Goal: Task Accomplishment & Management: Use online tool/utility

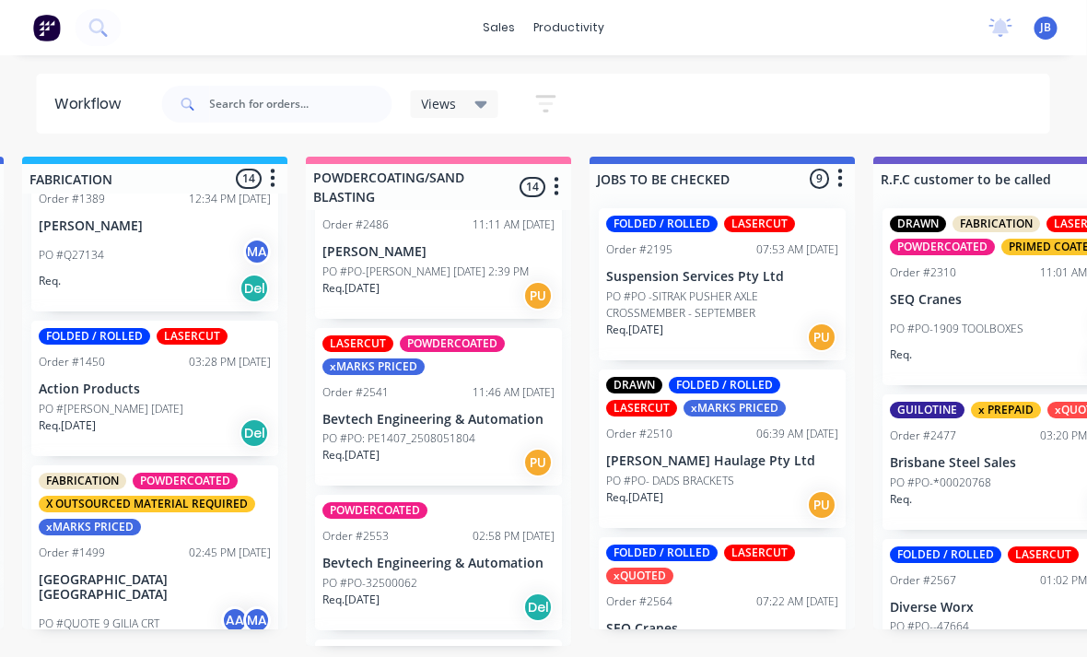
scroll to position [48, 1436]
click at [479, 430] on div "PO #PO: PE1407_2508051804" at bounding box center [438, 438] width 232 height 17
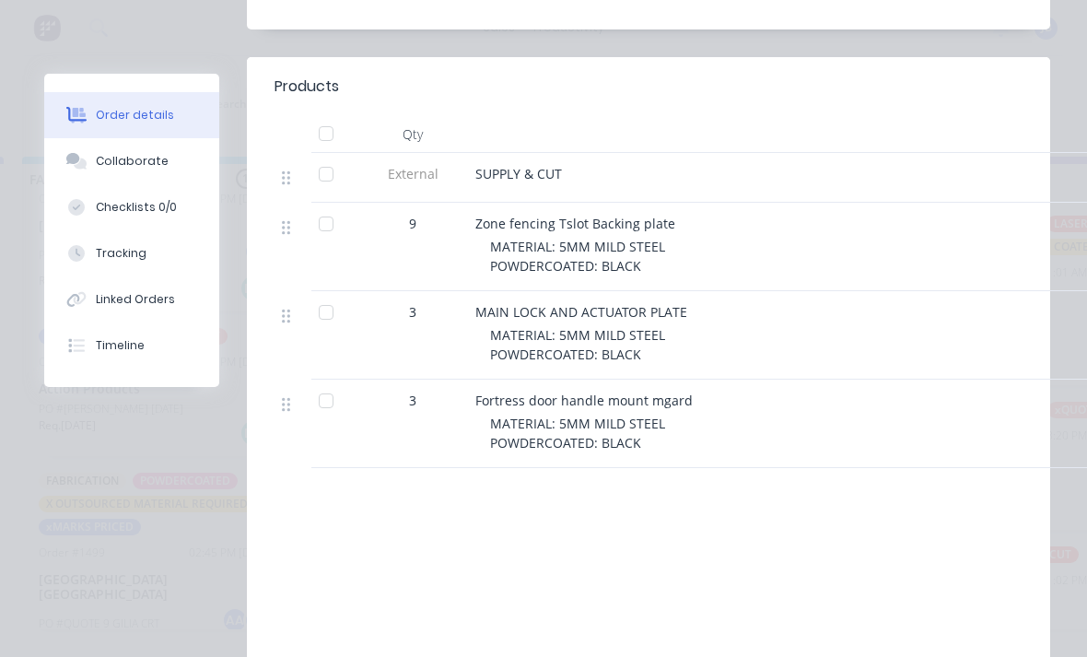
scroll to position [657, 0]
click at [123, 256] on div "Tracking" at bounding box center [121, 253] width 51 height 17
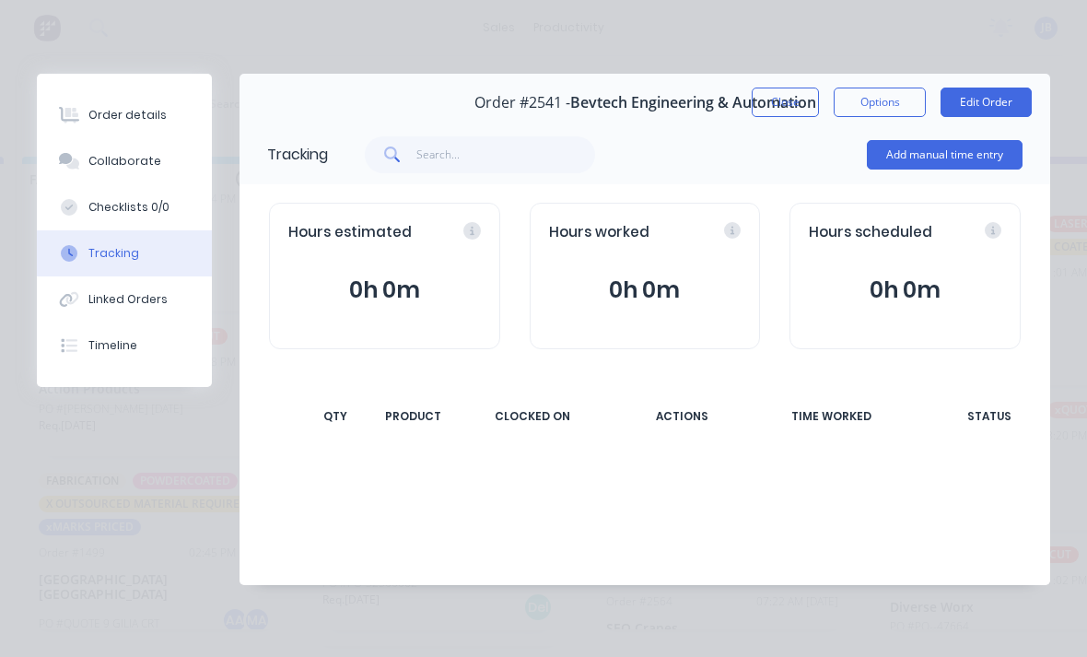
scroll to position [0, 0]
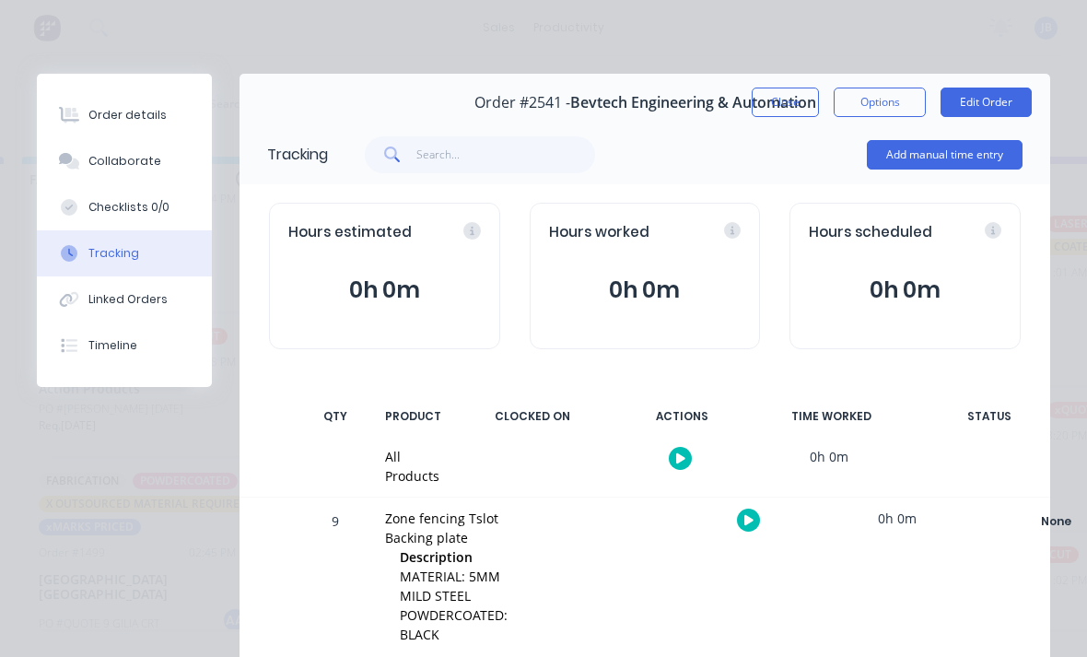
click at [949, 180] on div "Add manual time entry" at bounding box center [945, 154] width 156 height 55
click at [948, 180] on div "Add manual time entry" at bounding box center [945, 154] width 156 height 55
click at [957, 147] on button "Add manual time entry" at bounding box center [945, 154] width 156 height 29
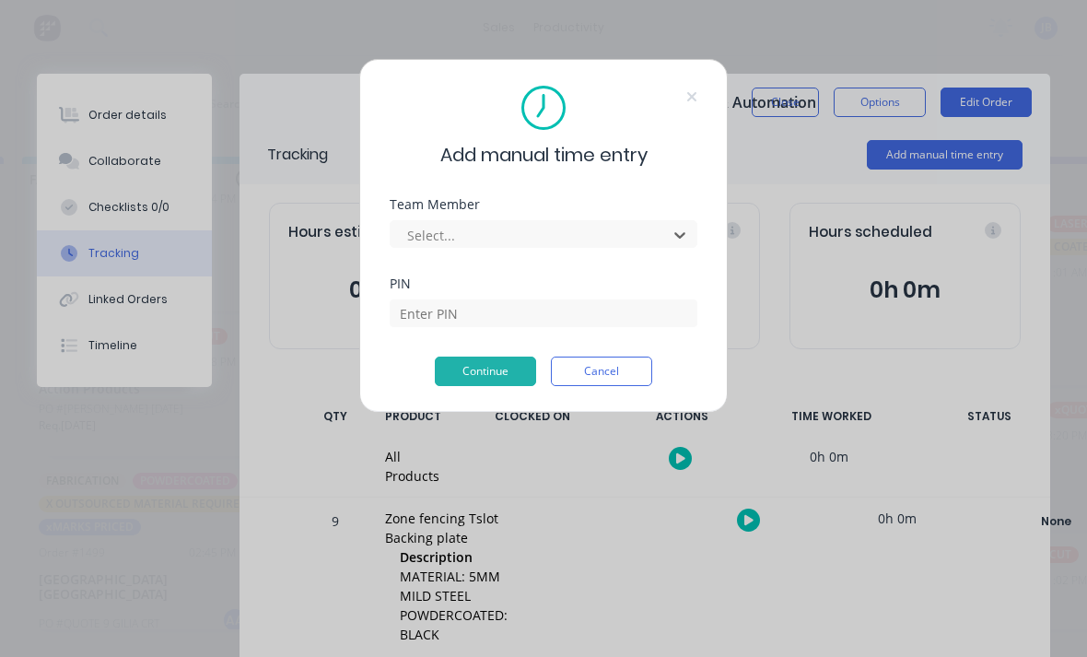
scroll to position [48, 1299]
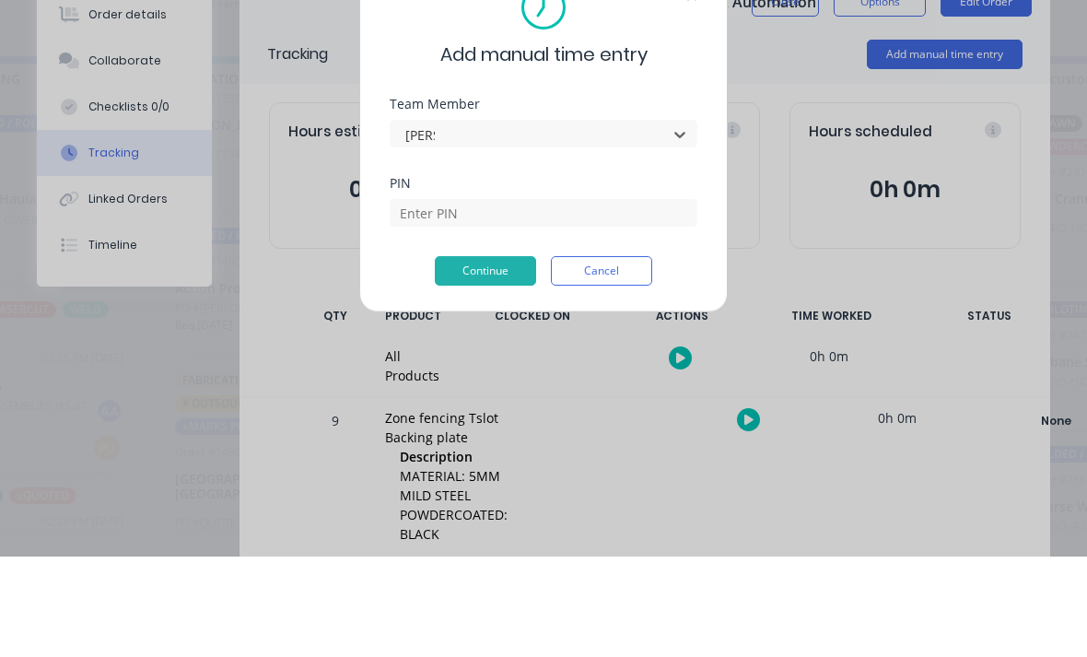
type input "[PERSON_NAME]"
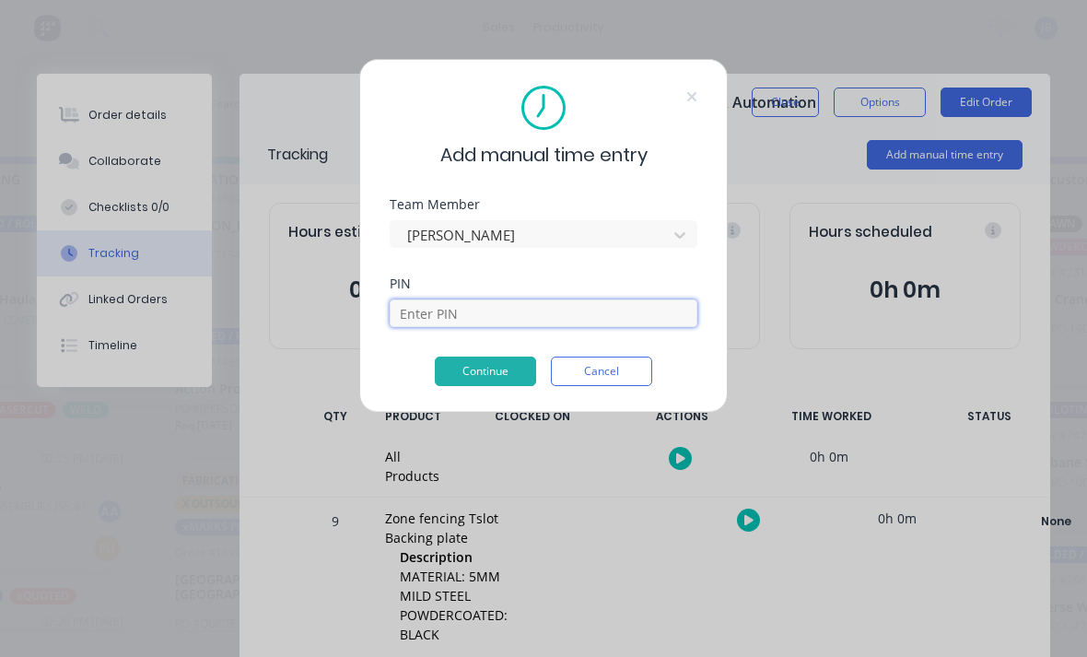
click at [412, 302] on input at bounding box center [544, 313] width 308 height 28
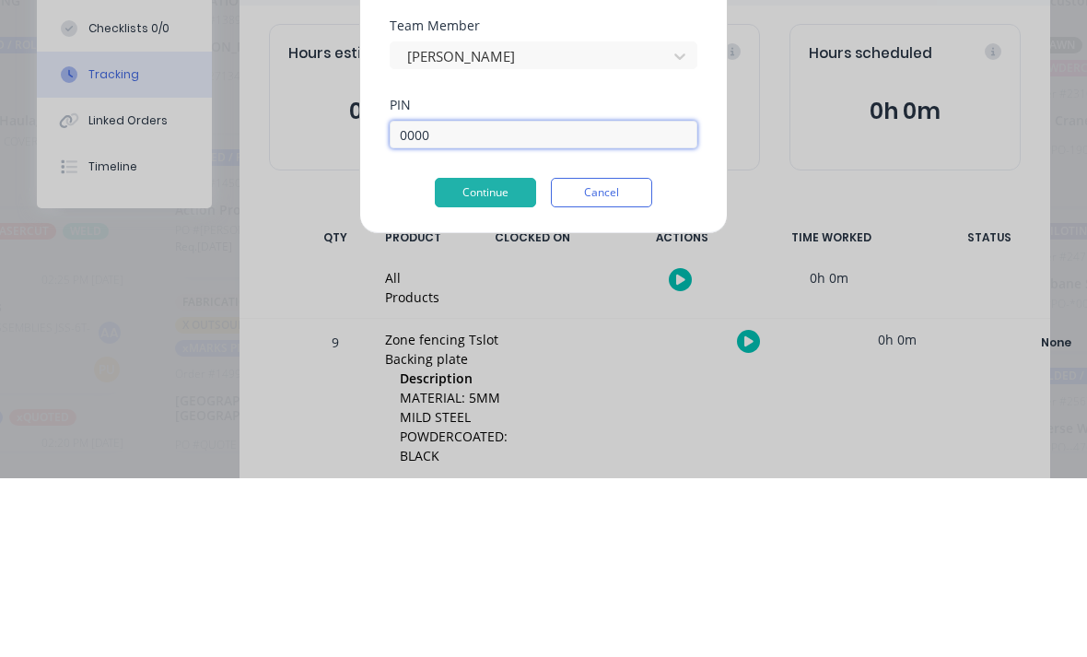
type input "0000"
click at [445, 356] on button "Continue" at bounding box center [485, 370] width 101 height 29
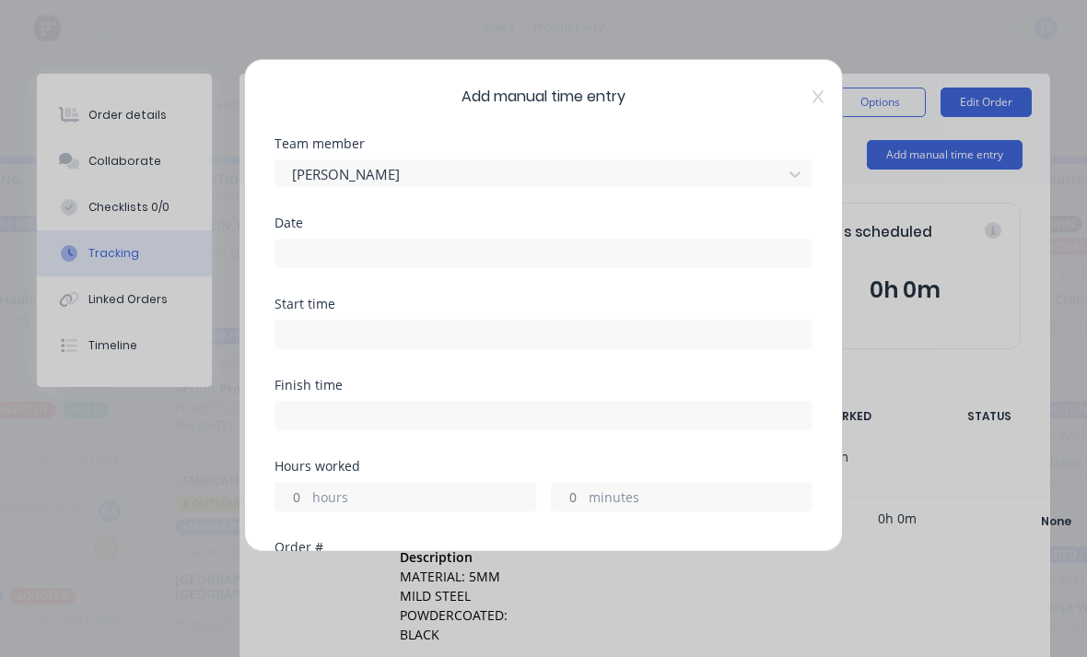
click at [350, 242] on input at bounding box center [543, 253] width 536 height 28
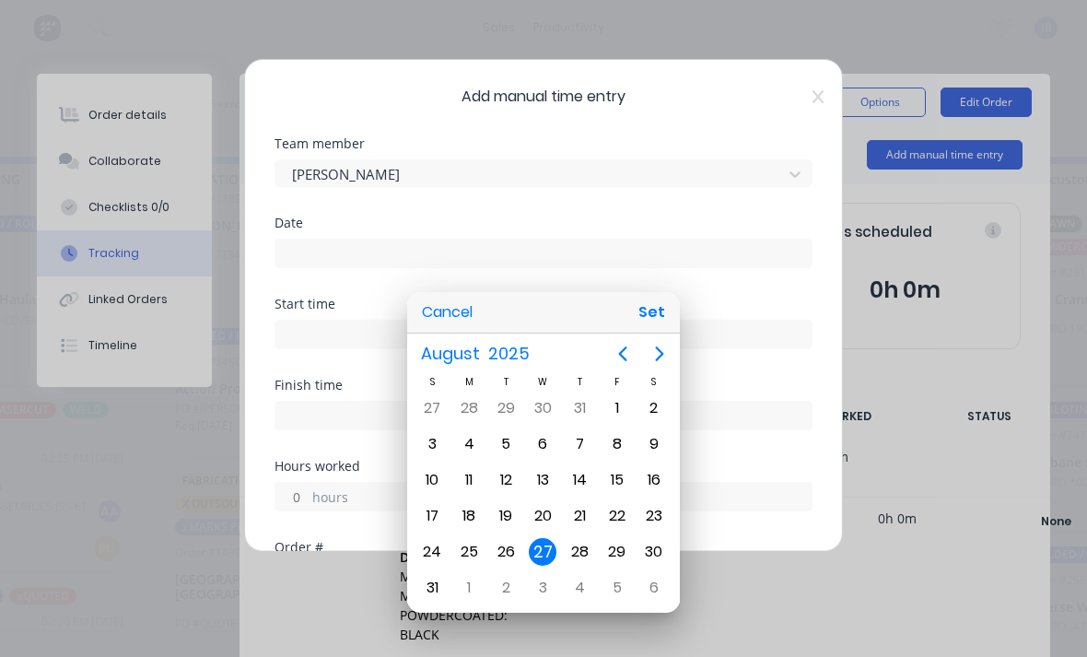
click at [495, 564] on div "26" at bounding box center [505, 551] width 37 height 35
click at [668, 302] on button "Set" at bounding box center [651, 312] width 41 height 33
type input "[DATE]"
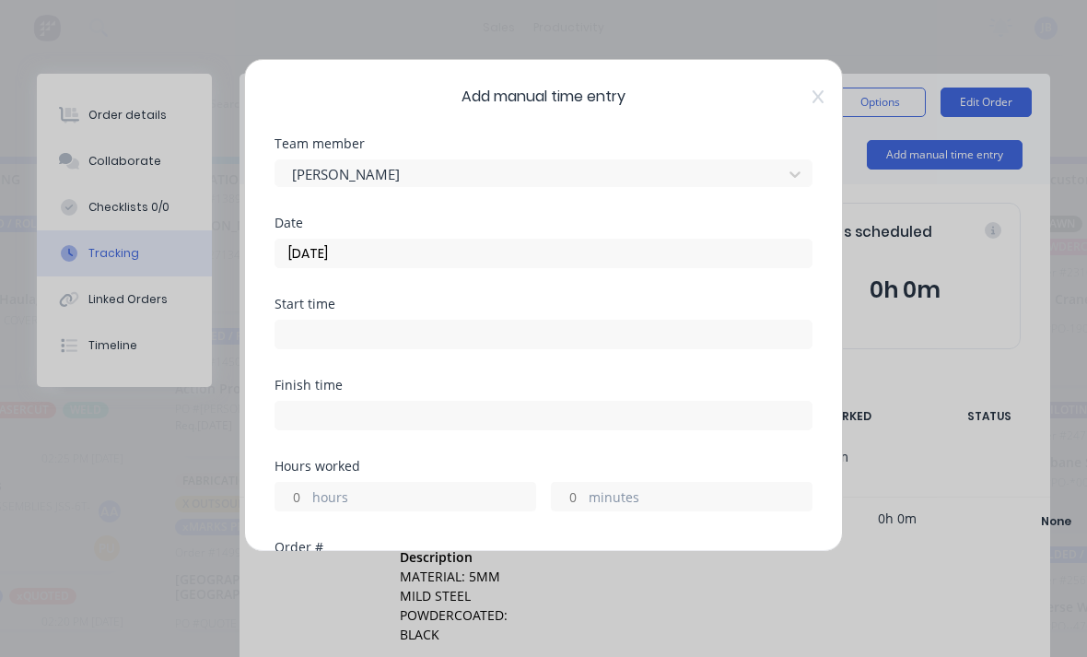
click at [291, 490] on input "hours" at bounding box center [291, 497] width 32 height 28
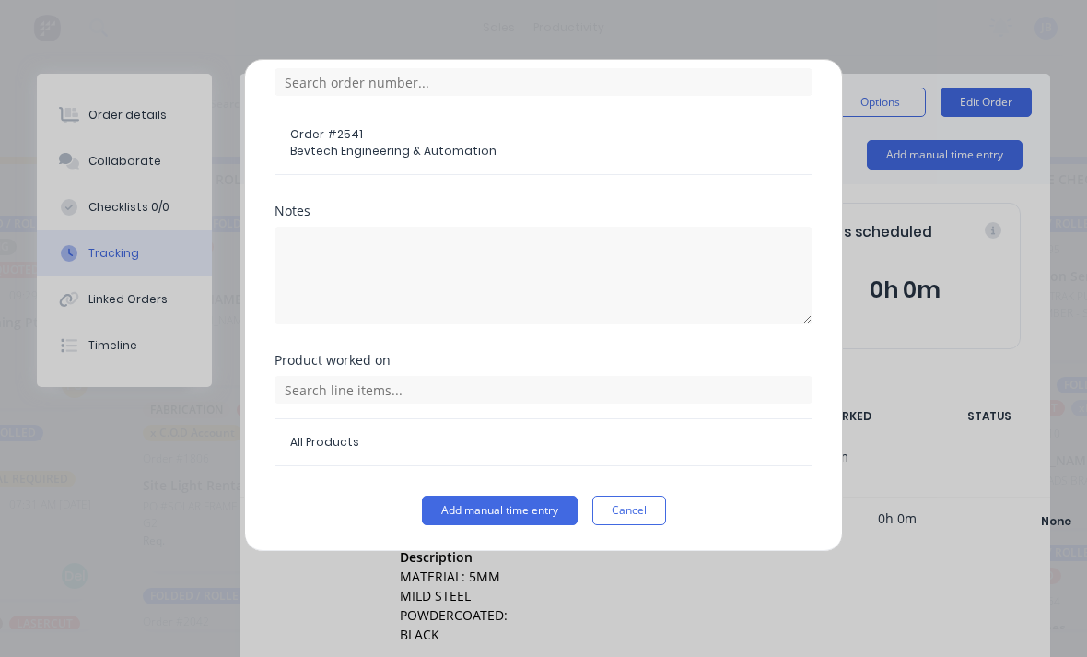
scroll to position [494, 0]
type input "1"
click at [440, 508] on button "Add manual time entry" at bounding box center [500, 509] width 156 height 29
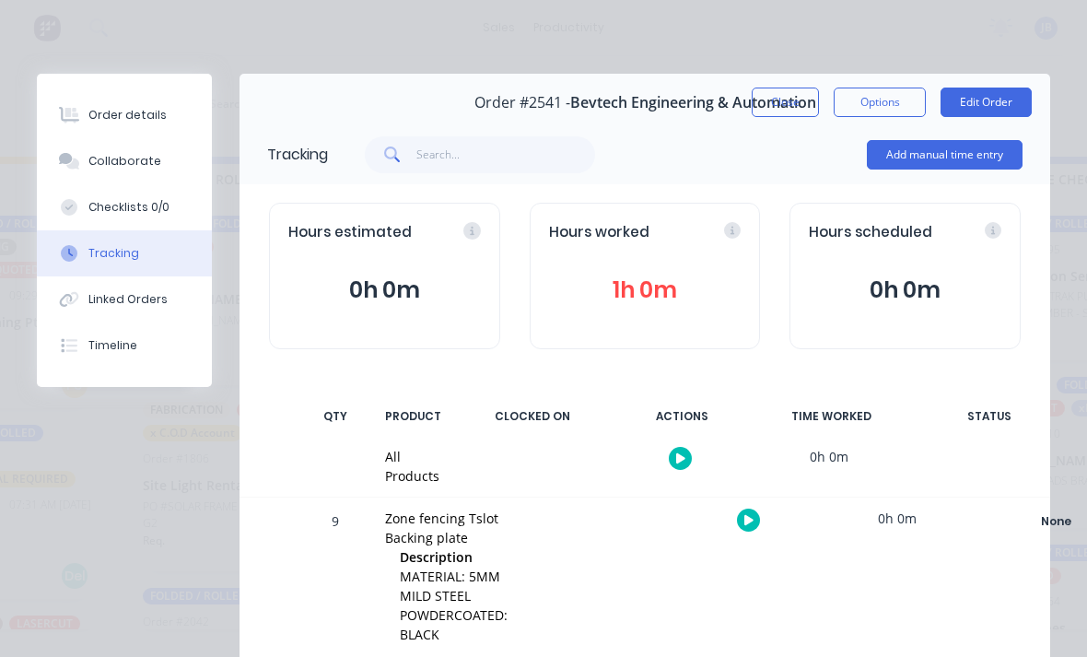
click at [782, 107] on button "Close" at bounding box center [784, 101] width 67 height 29
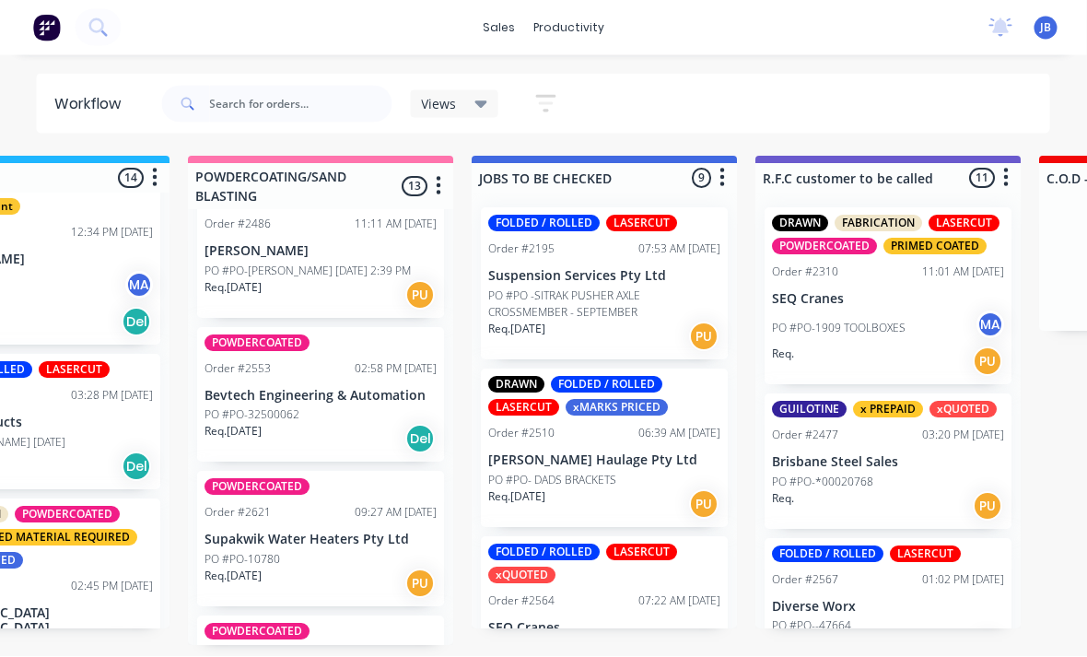
scroll to position [18, 1553]
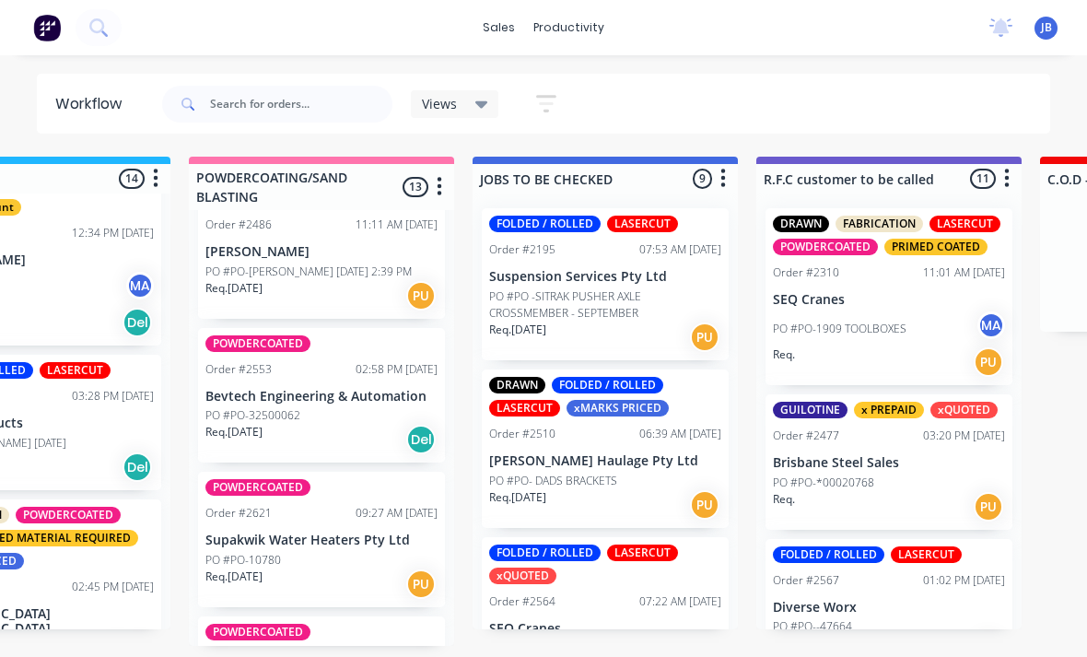
click at [355, 366] on div "02:58 PM [DATE]" at bounding box center [396, 369] width 82 height 17
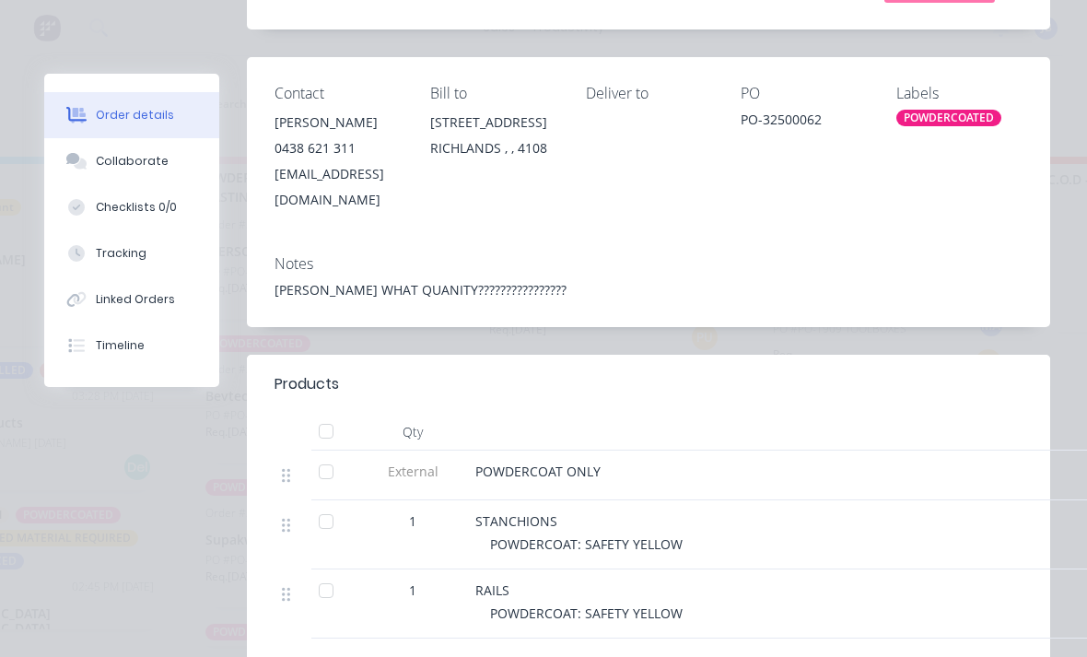
scroll to position [338, 0]
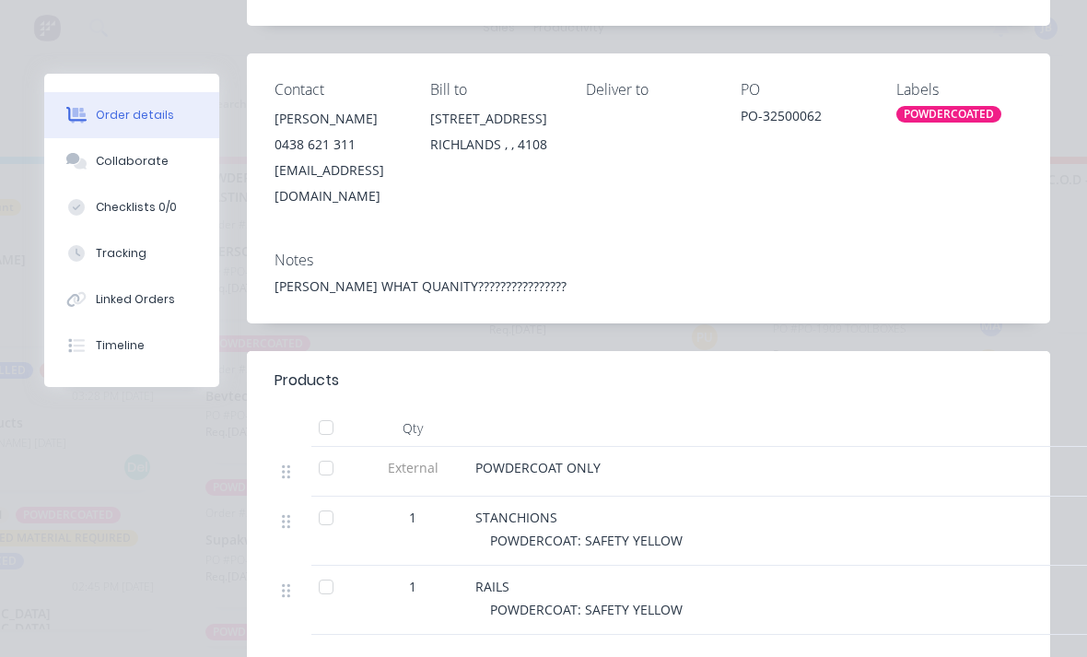
click at [93, 161] on button "Collaborate" at bounding box center [131, 161] width 175 height 46
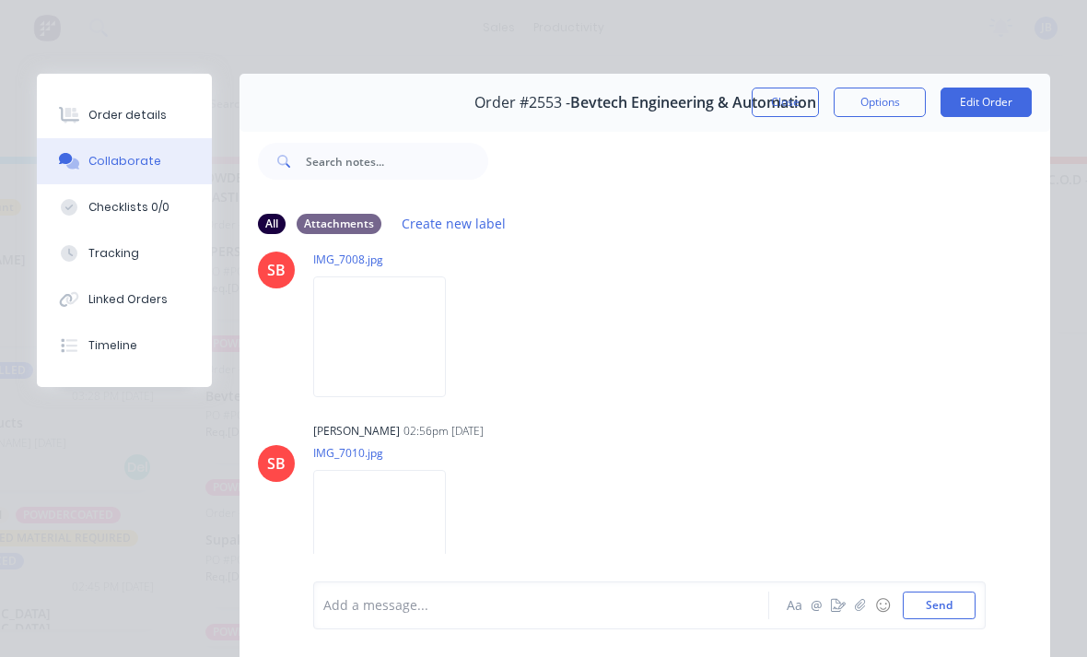
scroll to position [647, 0]
click at [351, 602] on div at bounding box center [546, 605] width 444 height 19
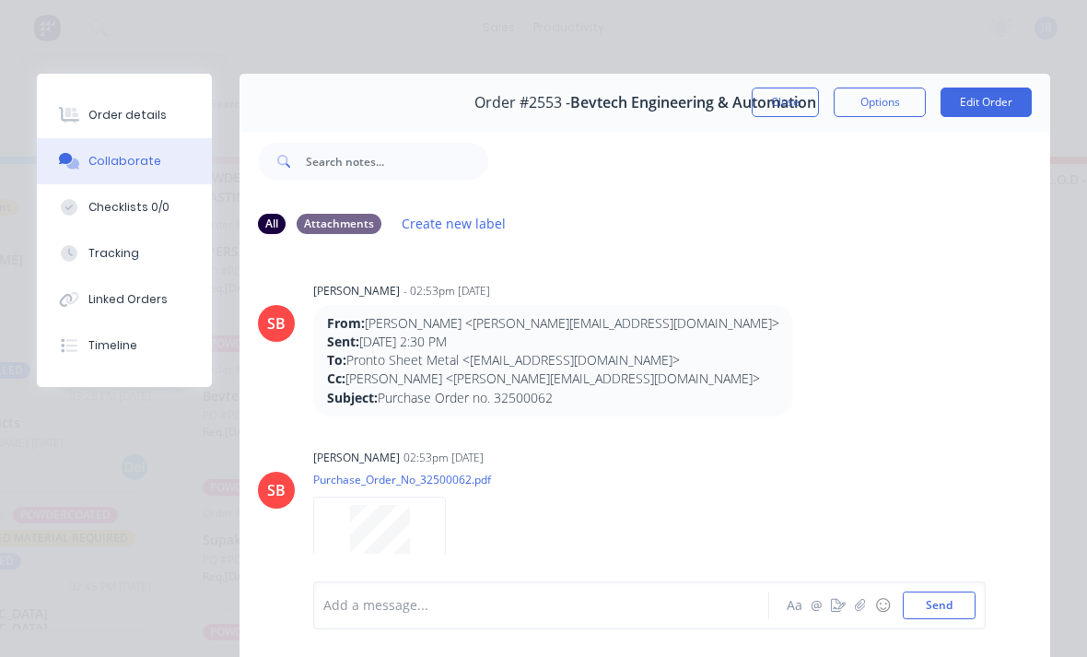
scroll to position [0, 0]
click at [91, 263] on button "Tracking" at bounding box center [124, 253] width 175 height 46
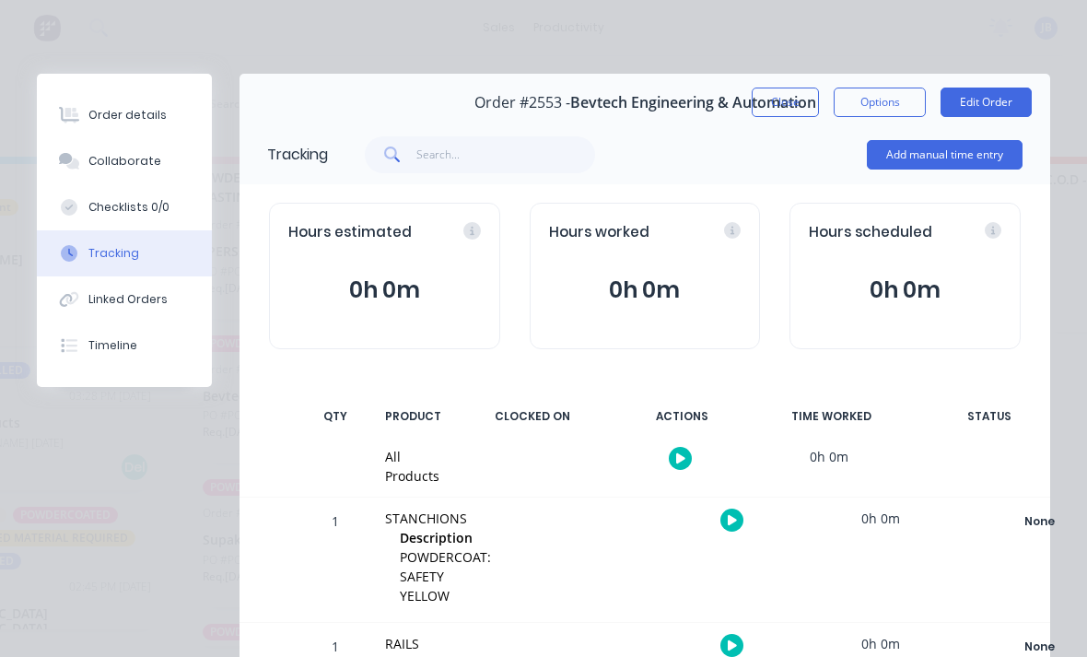
click at [964, 169] on button "Add manual time entry" at bounding box center [945, 154] width 156 height 29
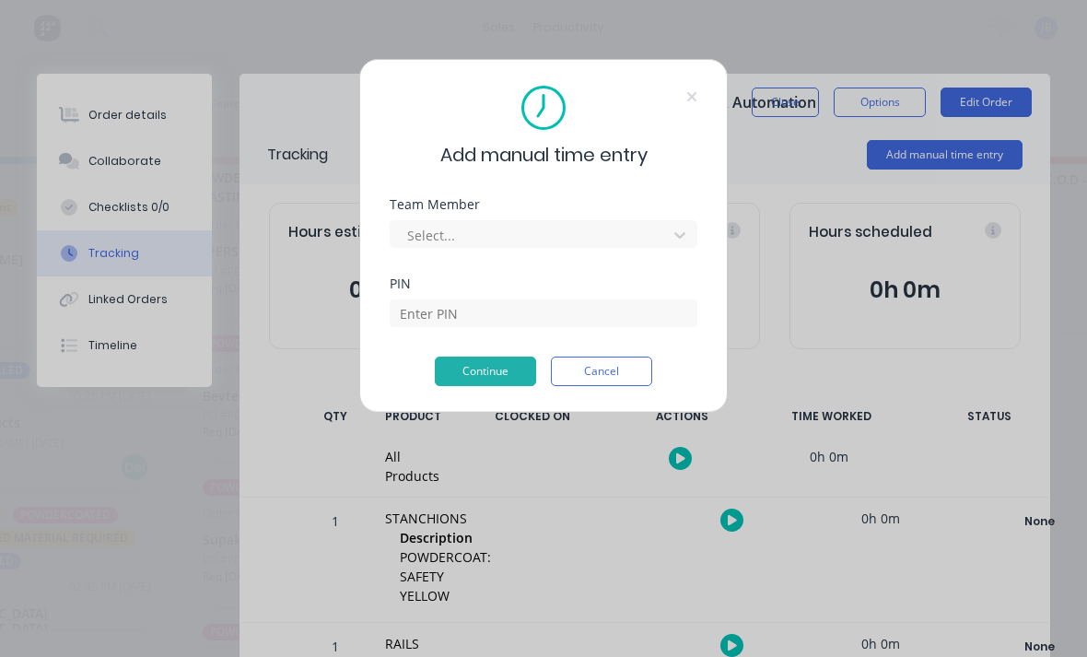
click at [423, 233] on div "Select..." at bounding box center [531, 235] width 249 height 19
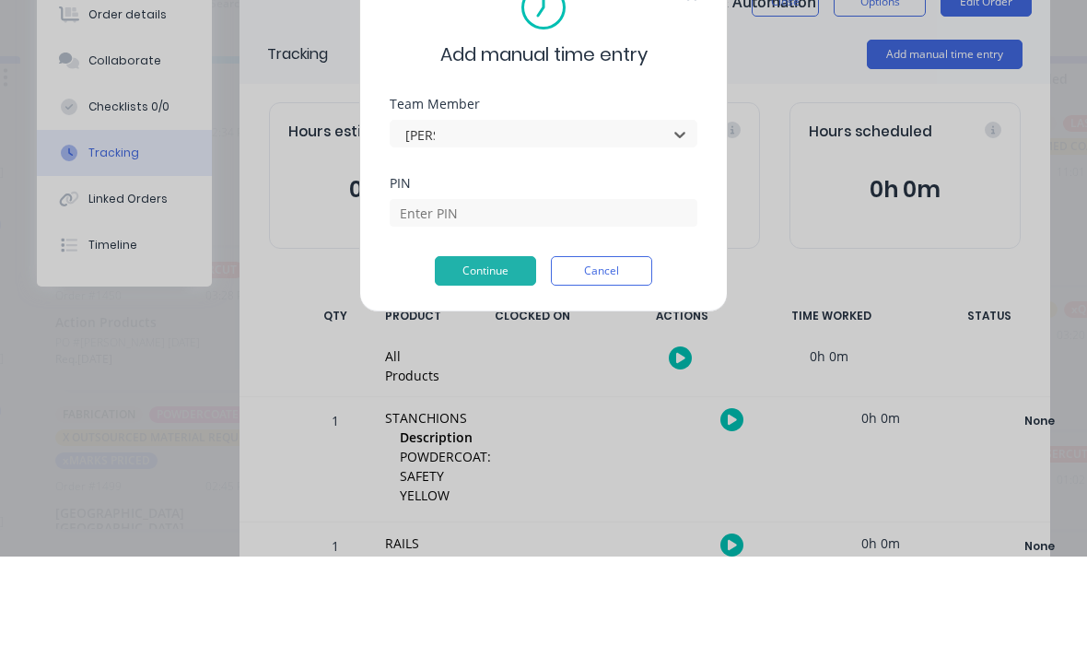
type input "[PERSON_NAME]"
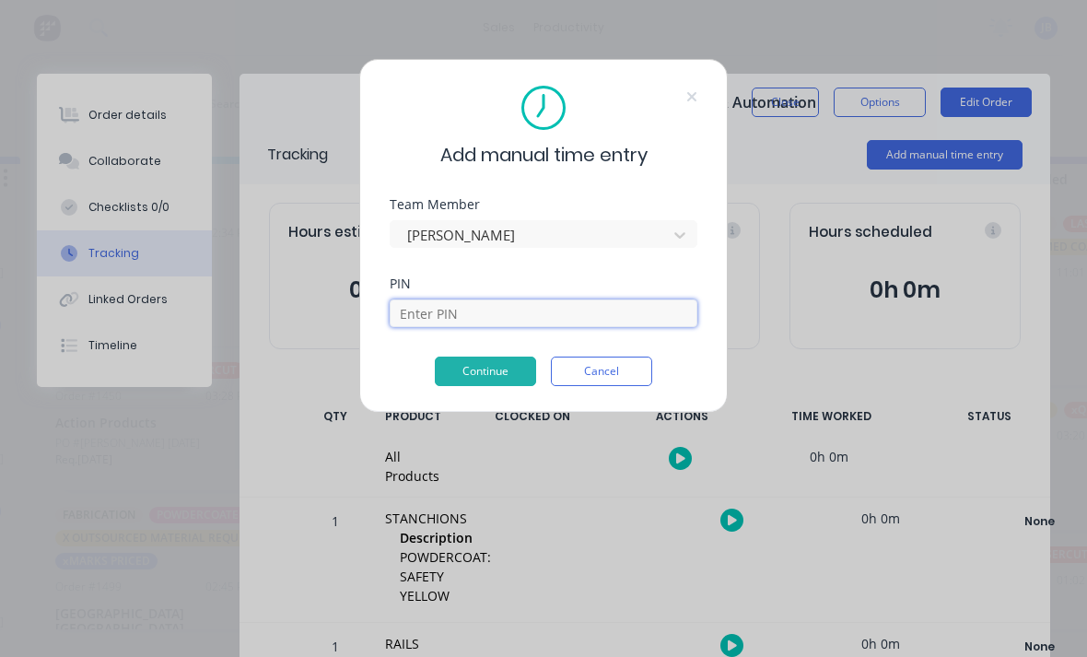
click at [663, 316] on input at bounding box center [544, 313] width 308 height 28
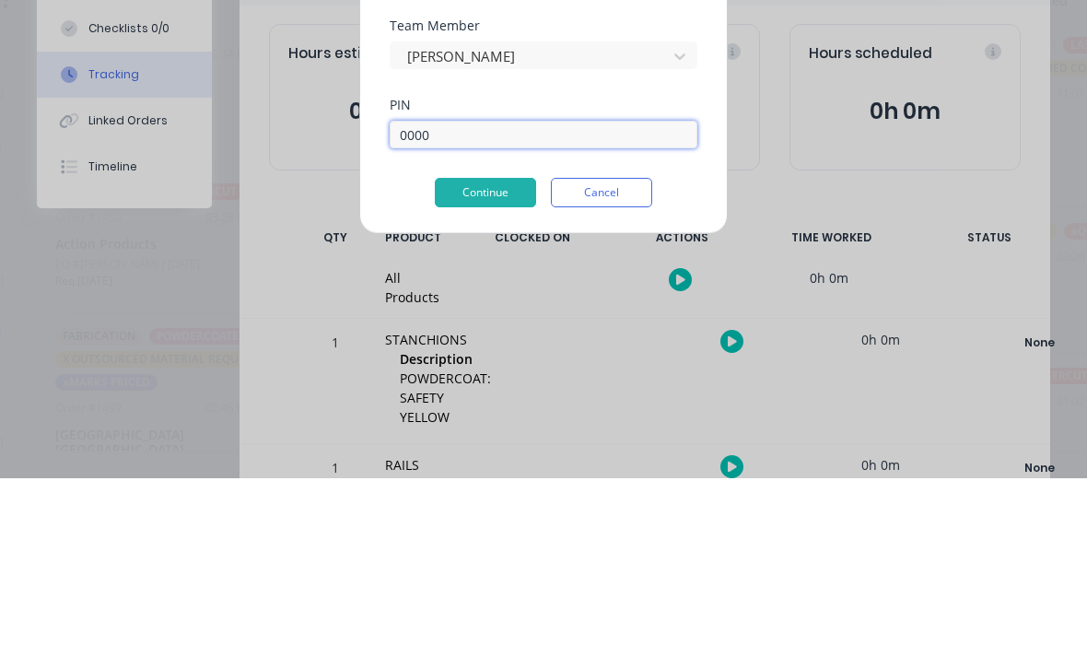
type input "0000"
click at [462, 356] on button "Continue" at bounding box center [485, 370] width 101 height 29
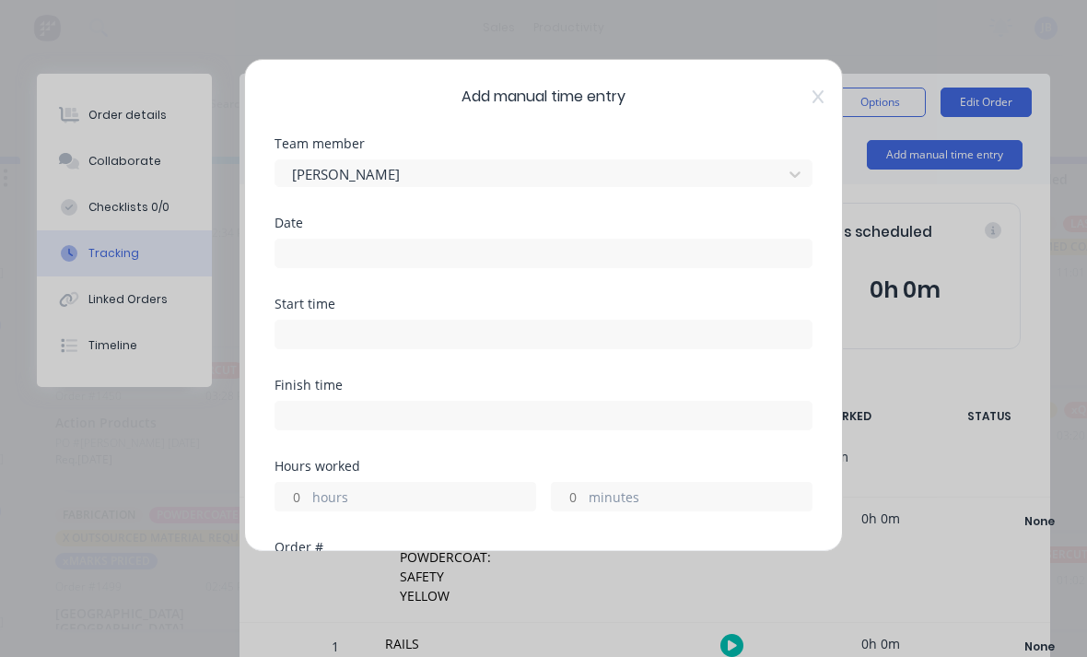
click at [296, 249] on input at bounding box center [543, 253] width 536 height 28
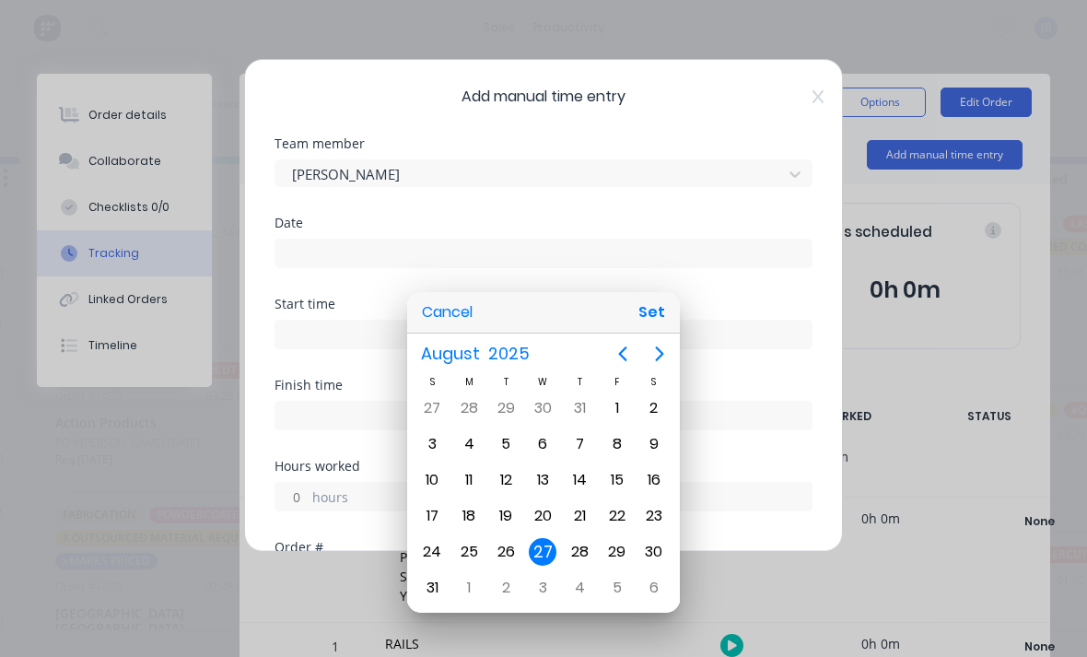
click at [494, 557] on div "26" at bounding box center [506, 552] width 28 height 28
click at [655, 321] on button "Set" at bounding box center [651, 312] width 41 height 33
type input "[DATE]"
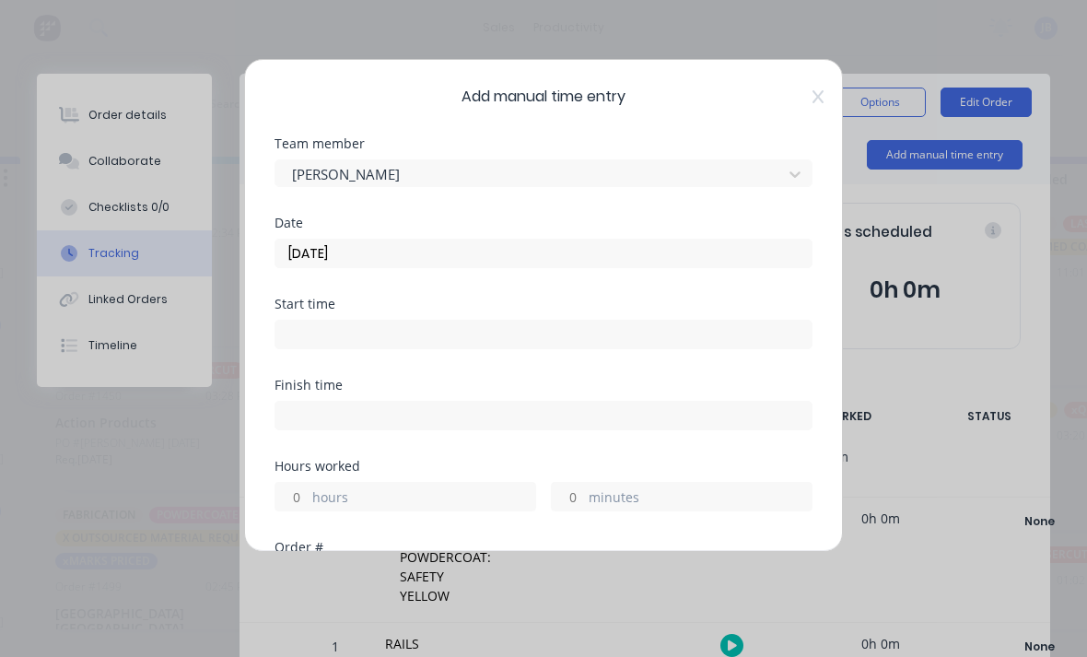
click at [294, 494] on input "hours" at bounding box center [291, 497] width 32 height 28
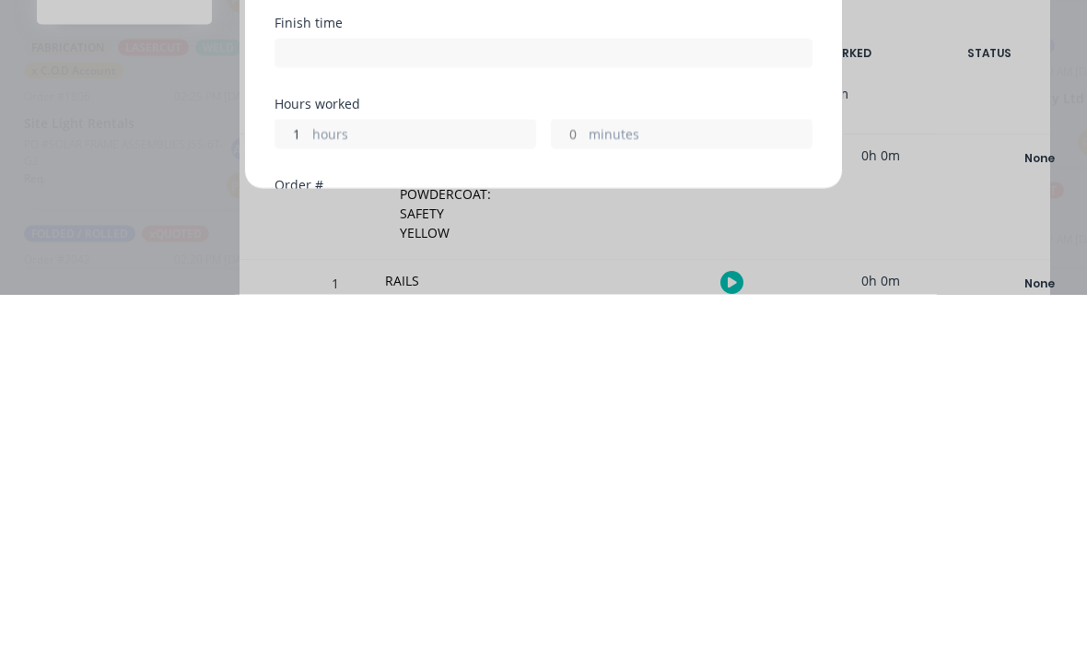
scroll to position [48, 1168]
type input "1"
click at [667, 487] on label "minutes" at bounding box center [699, 498] width 223 height 23
click at [584, 483] on input "minutes" at bounding box center [568, 497] width 32 height 28
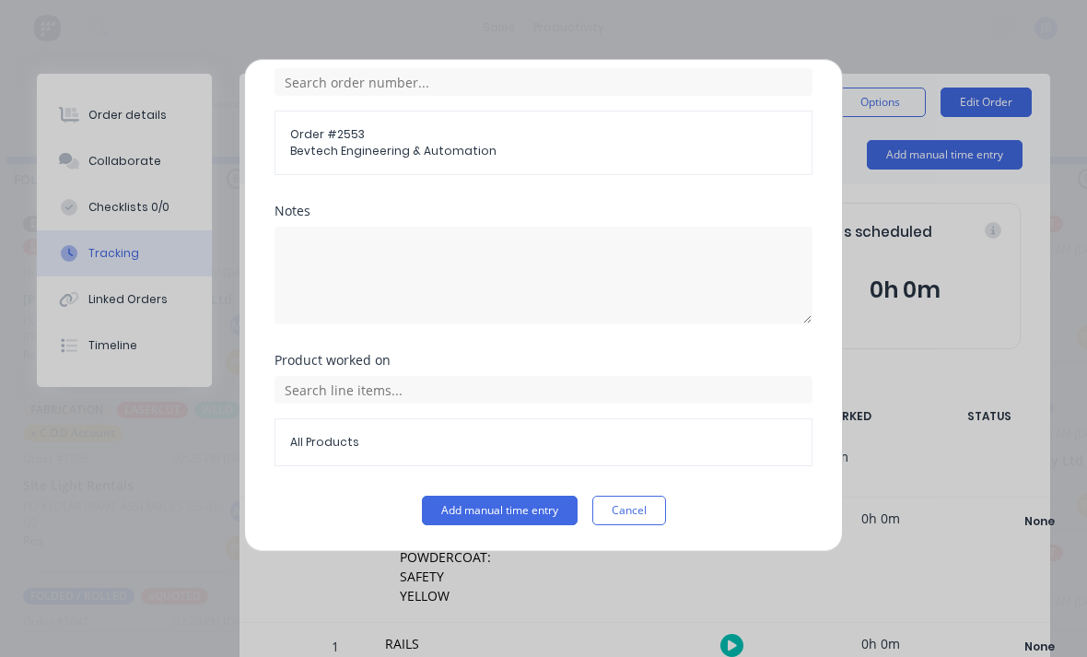
scroll to position [494, 0]
type input "30"
click at [450, 507] on button "Add manual time entry" at bounding box center [500, 509] width 156 height 29
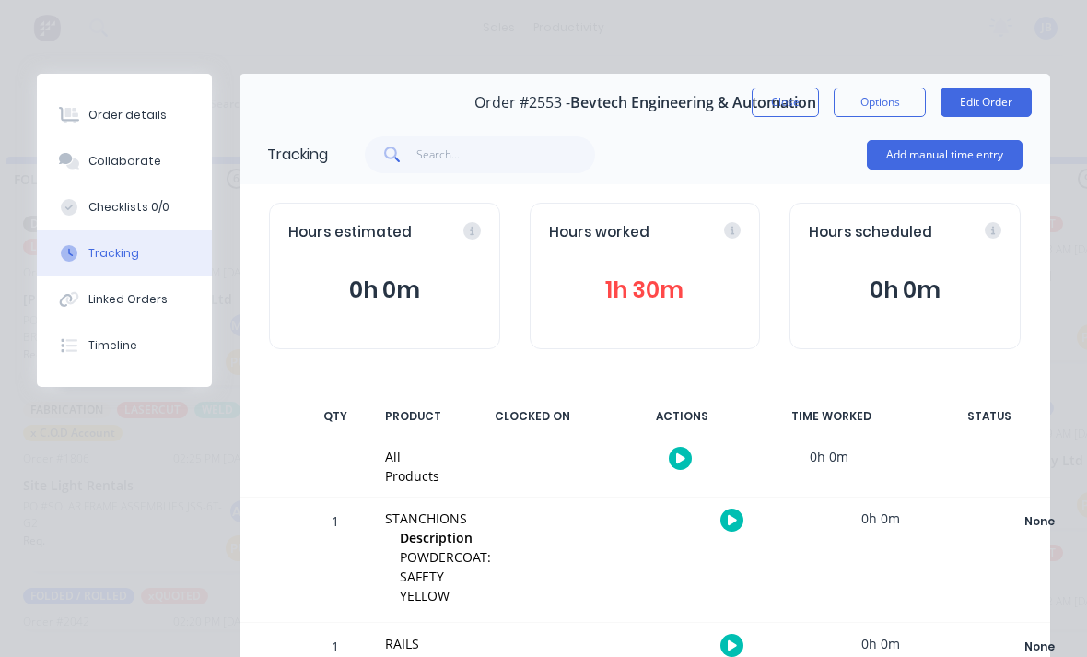
click at [795, 80] on div "Order #2553 - Bevtech Engineering & Automation" at bounding box center [645, 103] width 342 height 54
click at [792, 128] on div "Add manual time entry" at bounding box center [675, 154] width 694 height 55
click at [791, 128] on div "Add manual time entry" at bounding box center [675, 154] width 694 height 55
click at [790, 100] on button "Close" at bounding box center [784, 101] width 67 height 29
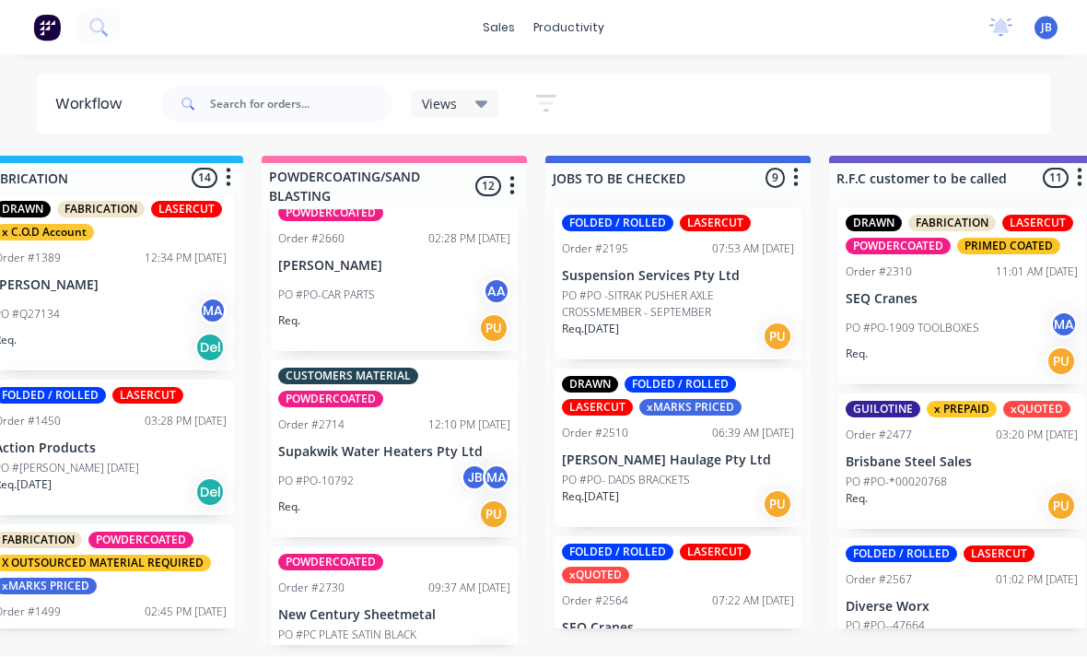
scroll to position [48, 1480]
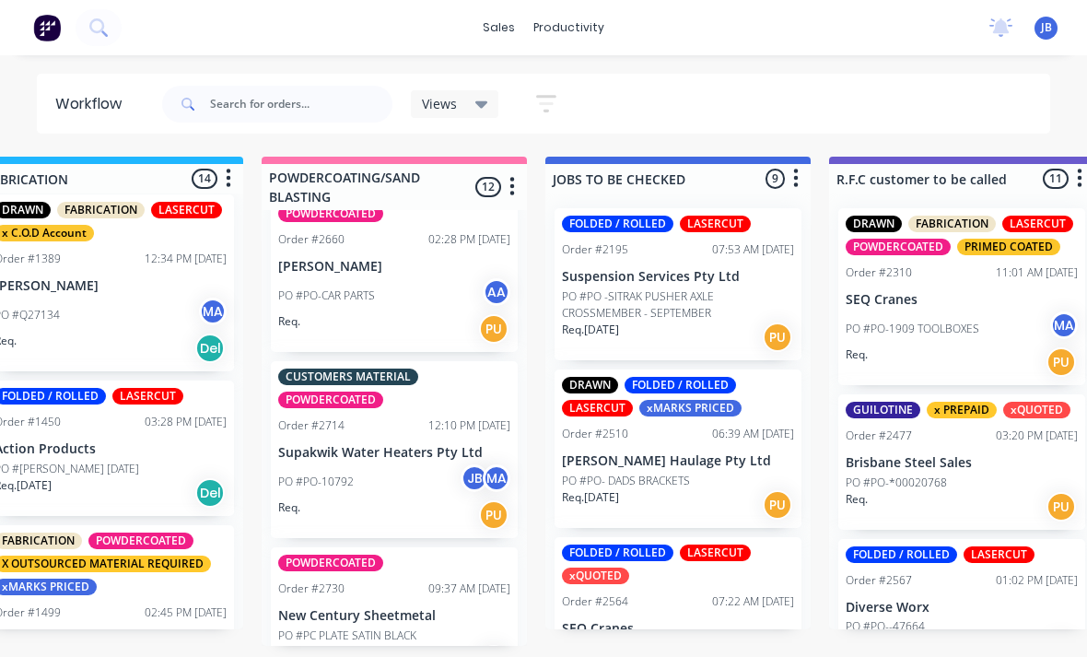
click at [306, 558] on div "POWDERCOATED Order #2730 09:37 AM [DATE] New Century Sheetmetal PO #PC PLATE SA…" at bounding box center [394, 614] width 247 height 135
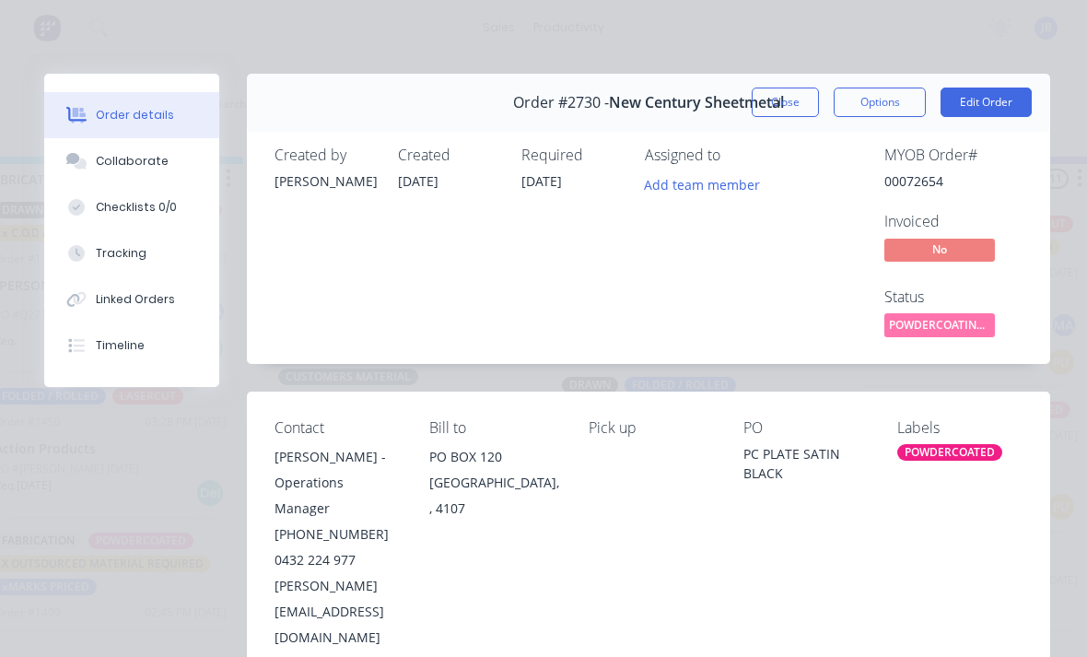
click at [774, 90] on button "Close" at bounding box center [784, 101] width 67 height 29
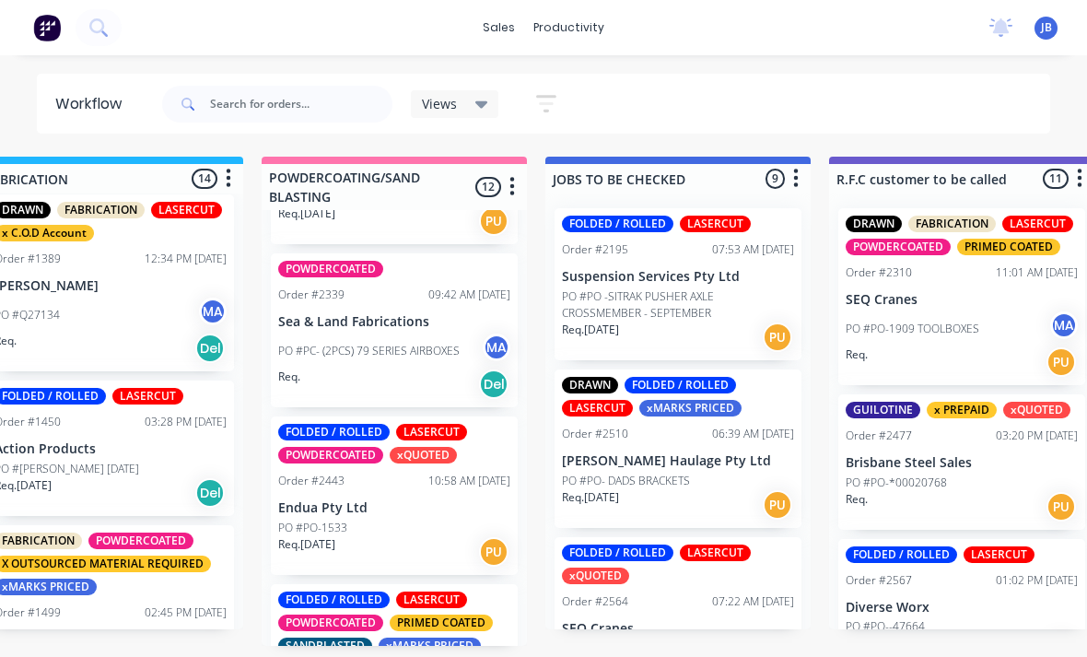
scroll to position [441, 0]
